Goal: Information Seeking & Learning: Find specific fact

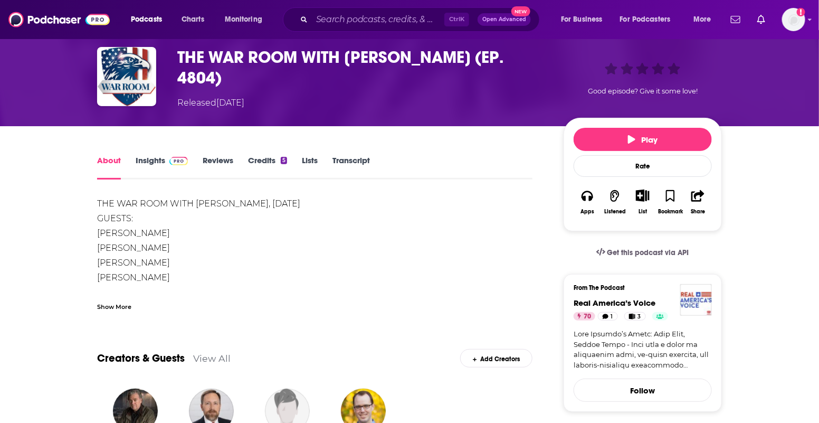
scroll to position [66, 0]
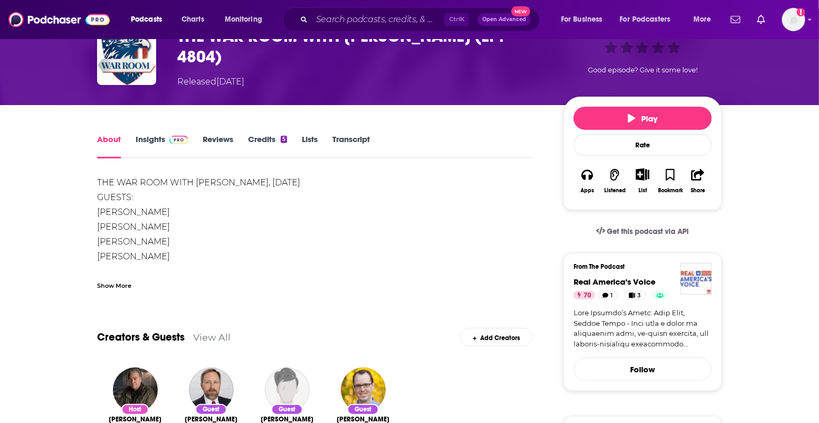
click at [349, 142] on link "Transcript" at bounding box center [350, 146] width 37 height 24
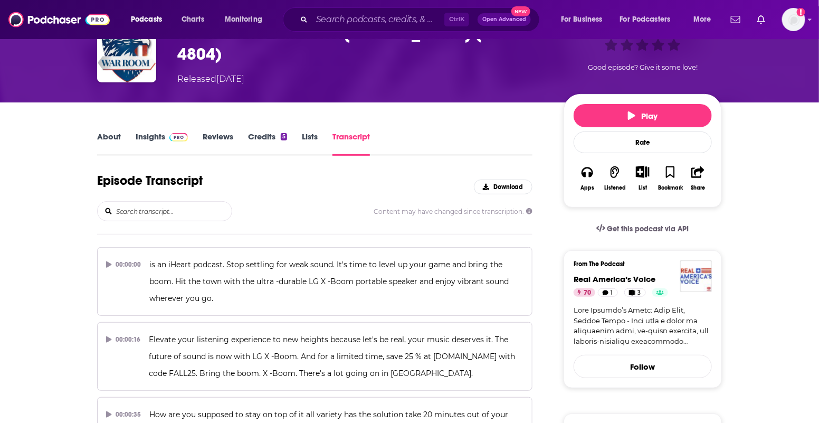
scroll to position [132, 0]
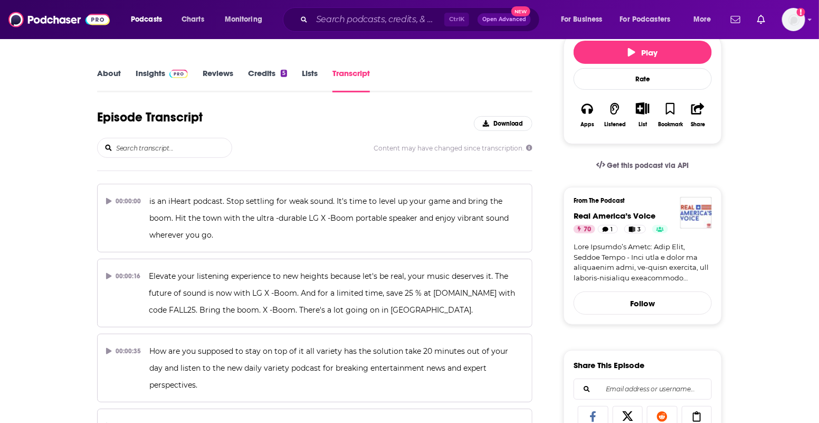
click at [185, 151] on input "search" at bounding box center [173, 147] width 117 height 19
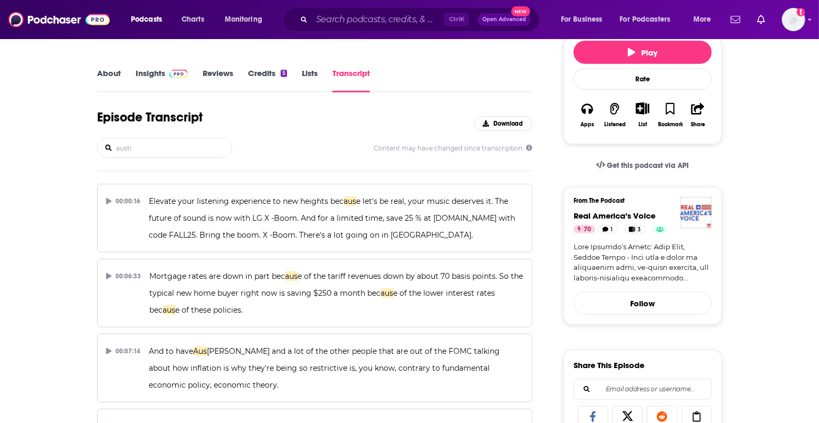
type input "austin"
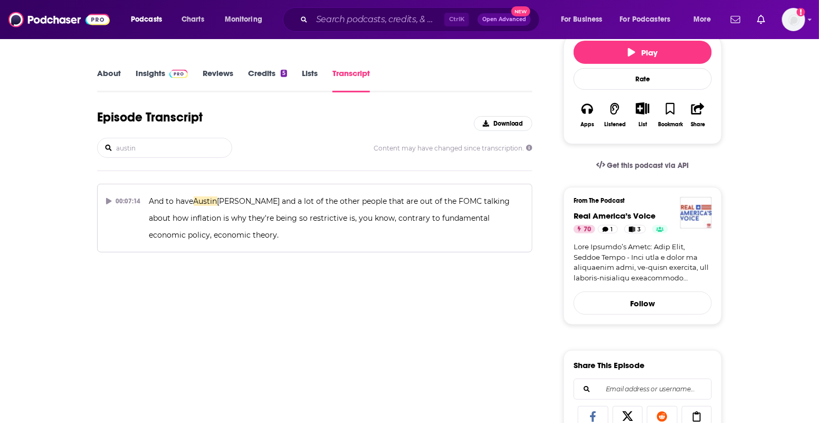
drag, startPoint x: 153, startPoint y: 148, endPoint x: 88, endPoint y: 151, distance: 64.9
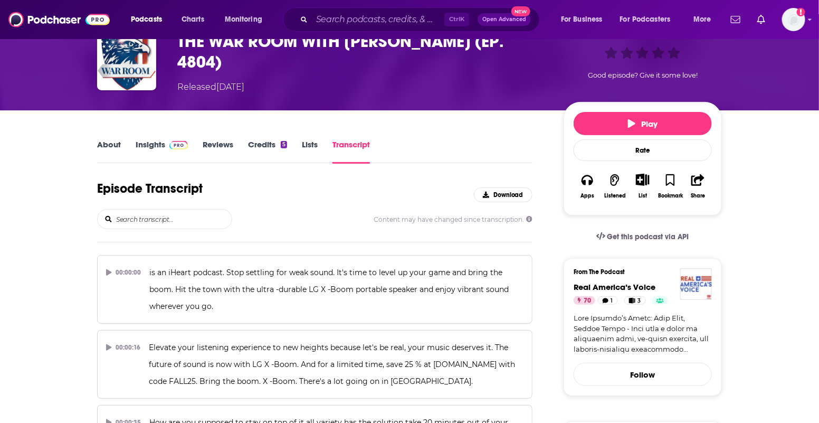
scroll to position [0, 0]
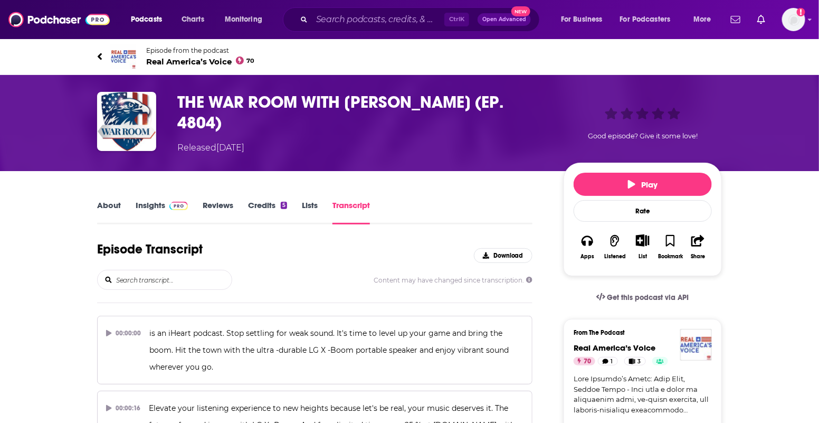
click at [178, 59] on span "Real America’s Voice 70" at bounding box center [200, 61] width 109 height 10
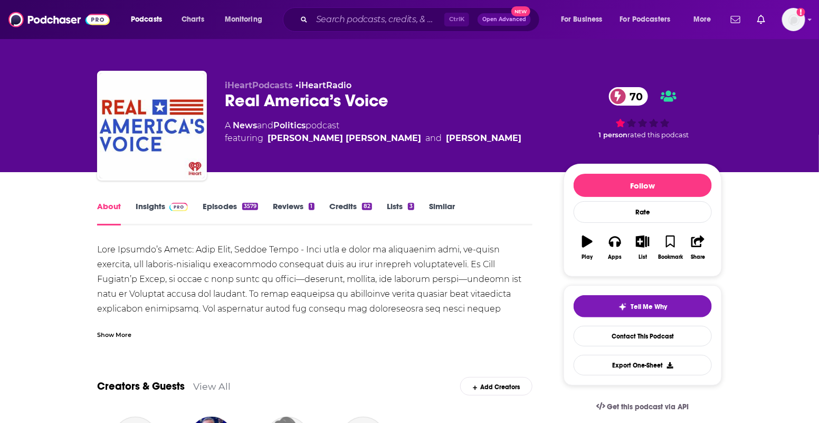
click at [161, 210] on link "Insights" at bounding box center [162, 213] width 52 height 24
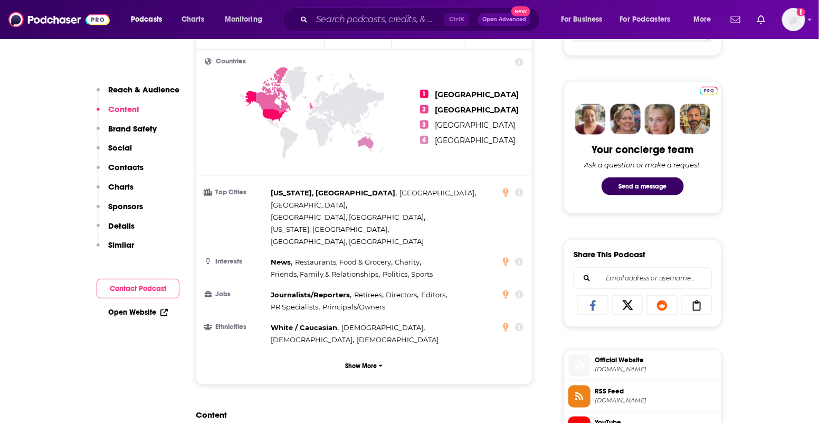
scroll to position [659, 0]
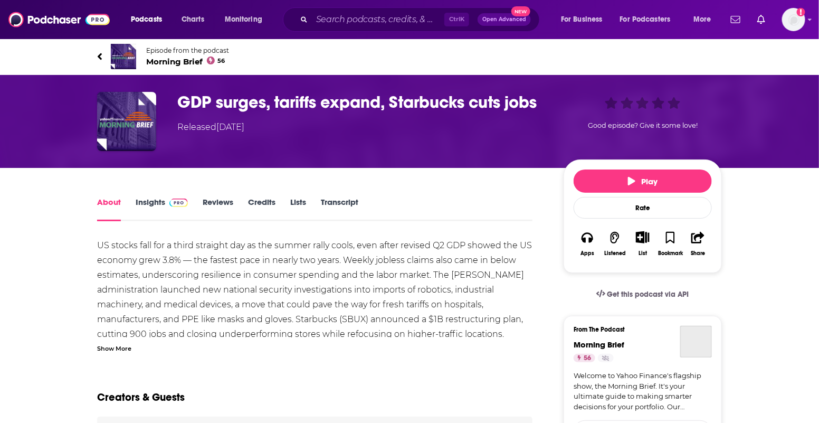
click at [346, 201] on link "Transcript" at bounding box center [339, 209] width 37 height 24
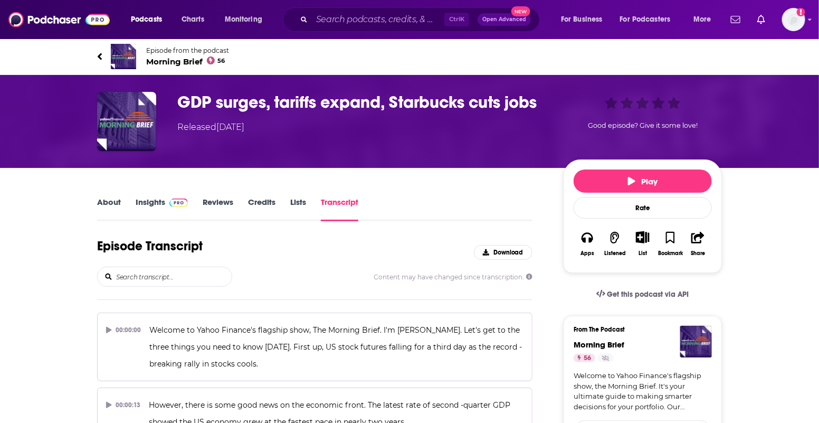
click at [185, 275] on input "search" at bounding box center [173, 276] width 117 height 19
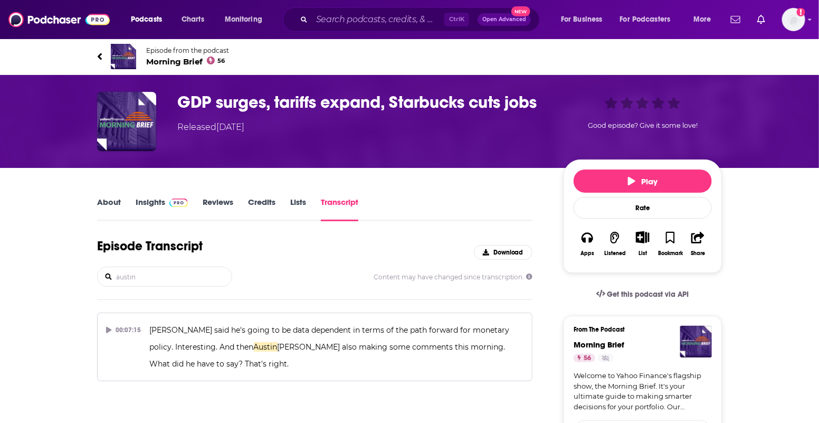
type input "austin"
click at [108, 328] on icon at bounding box center [108, 330] width 5 height 6
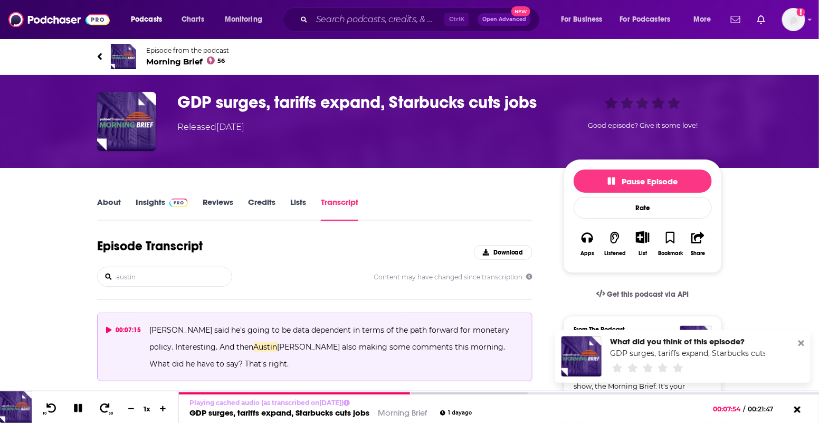
click at [97, 57] on icon at bounding box center [99, 56] width 5 height 11
